Goal: Information Seeking & Learning: Check status

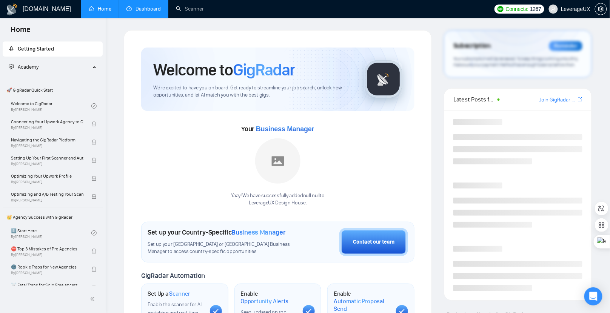
click at [152, 8] on link "Dashboard" at bounding box center [143, 9] width 34 height 6
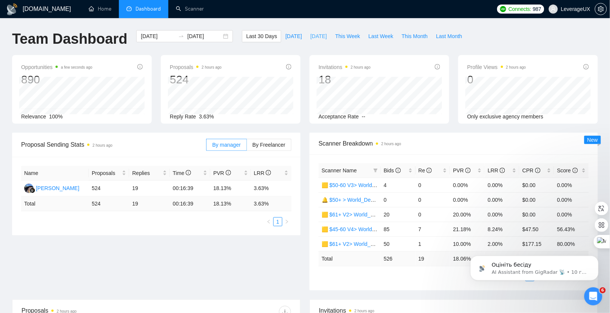
click at [317, 38] on span "[DATE]" at bounding box center [318, 36] width 17 height 8
type input "[DATE]"
click at [261, 142] on span "By Freelancer" at bounding box center [268, 145] width 33 height 6
click at [247, 147] on input "By Freelancer" at bounding box center [247, 147] width 0 height 0
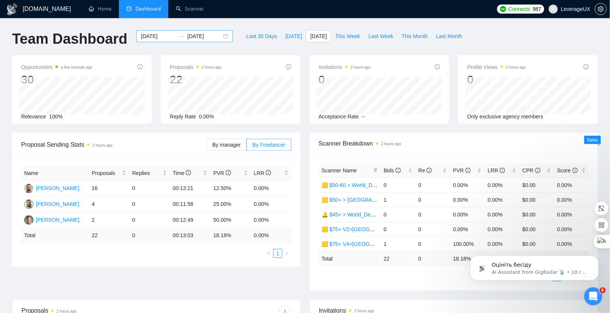
click at [220, 38] on div "[DATE] [DATE]" at bounding box center [184, 36] width 97 height 12
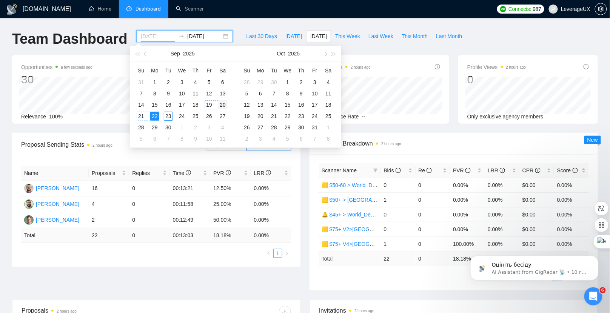
type input "[DATE]"
click at [220, 104] on div "20" at bounding box center [222, 104] width 9 height 9
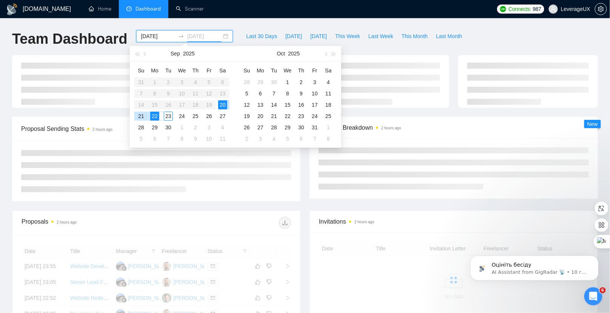
type input "[DATE]"
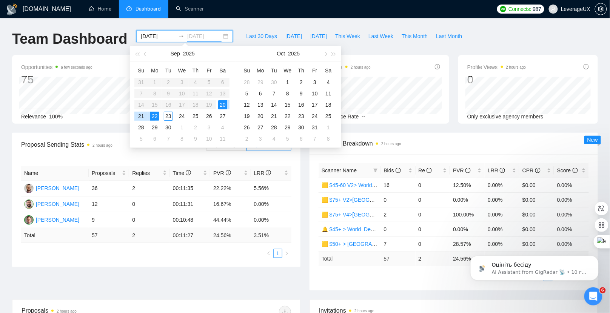
click at [155, 116] on div "22" at bounding box center [154, 116] width 9 height 9
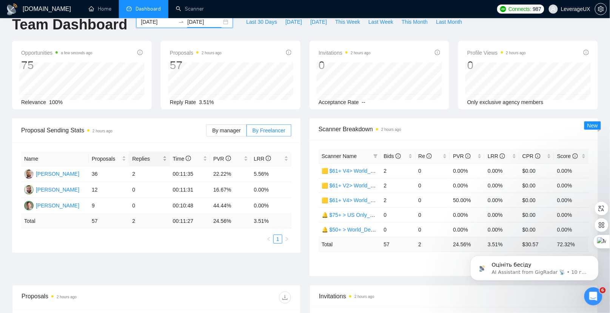
scroll to position [29, 0]
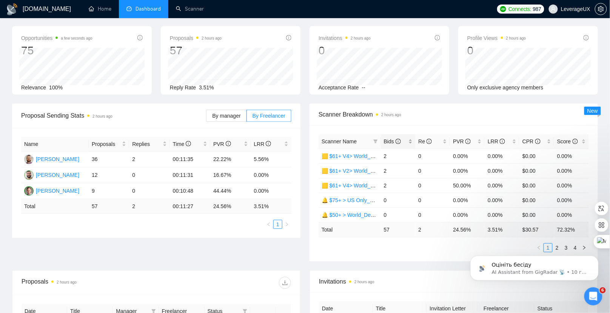
click at [384, 144] on div "Bids" at bounding box center [398, 141] width 29 height 8
click at [554, 246] on body "Оцініть бесіду AI Assistant from GigRadar 📡 • 10 год. тому" at bounding box center [533, 266] width 145 height 47
click at [553, 246] on body "Оцініть бесіду AI Assistant from GigRadar 📡 • 10 год. тому" at bounding box center [533, 266] width 145 height 47
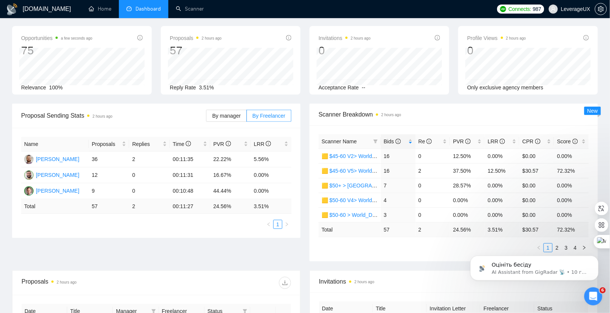
click at [554, 243] on body "Оцініть бесіду AI Assistant from GigRadar 📡 • 10 год. тому" at bounding box center [533, 266] width 145 height 47
click at [551, 247] on body "Оцініть бесіду AI Assistant from GigRadar 📡 • 10 год. тому" at bounding box center [533, 266] width 145 height 47
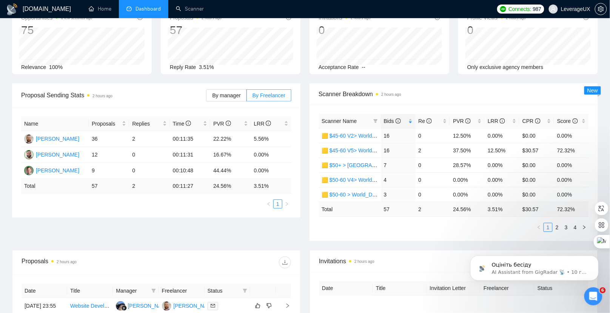
scroll to position [66, 0]
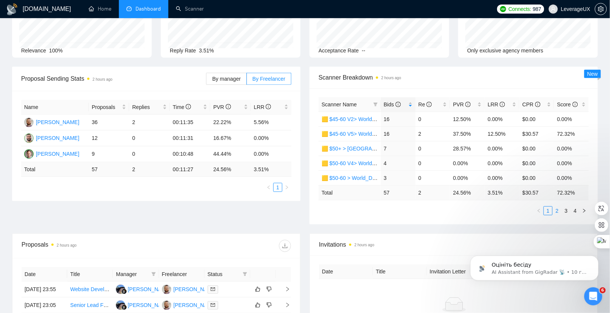
click at [556, 210] on link "2" at bounding box center [557, 211] width 8 height 8
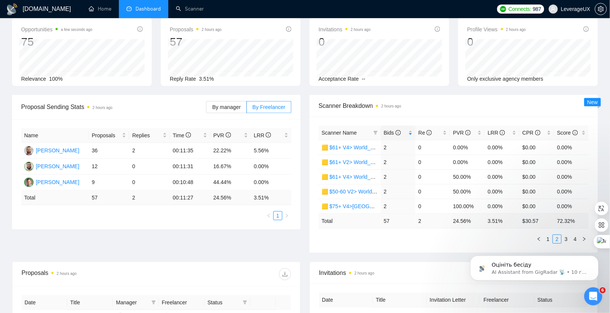
scroll to position [37, 0]
